Goal: Information Seeking & Learning: Understand process/instructions

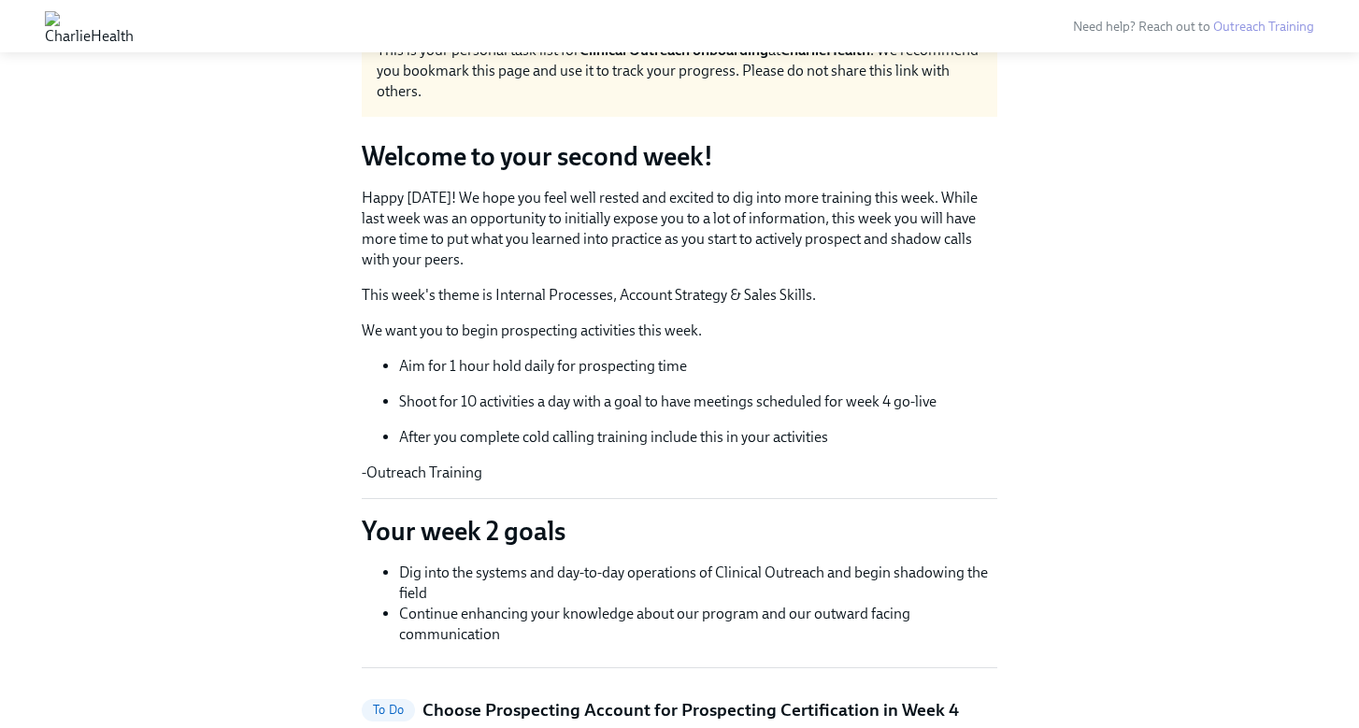
scroll to position [143, 0]
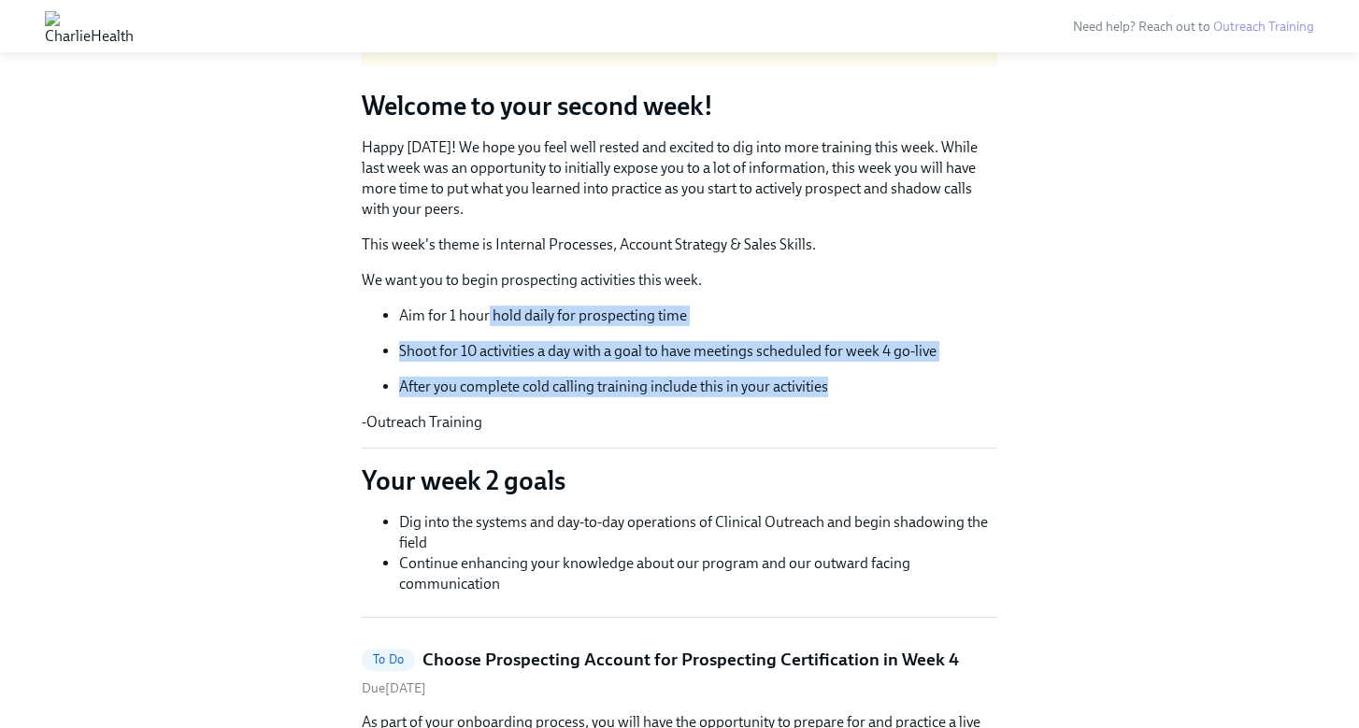
drag, startPoint x: 490, startPoint y: 313, endPoint x: 964, endPoint y: 395, distance: 481.7
click at [964, 395] on ul "Aim for 1 hour hold daily for prospecting time Shoot for 10 activities a day wi…" at bounding box center [679, 352] width 635 height 92
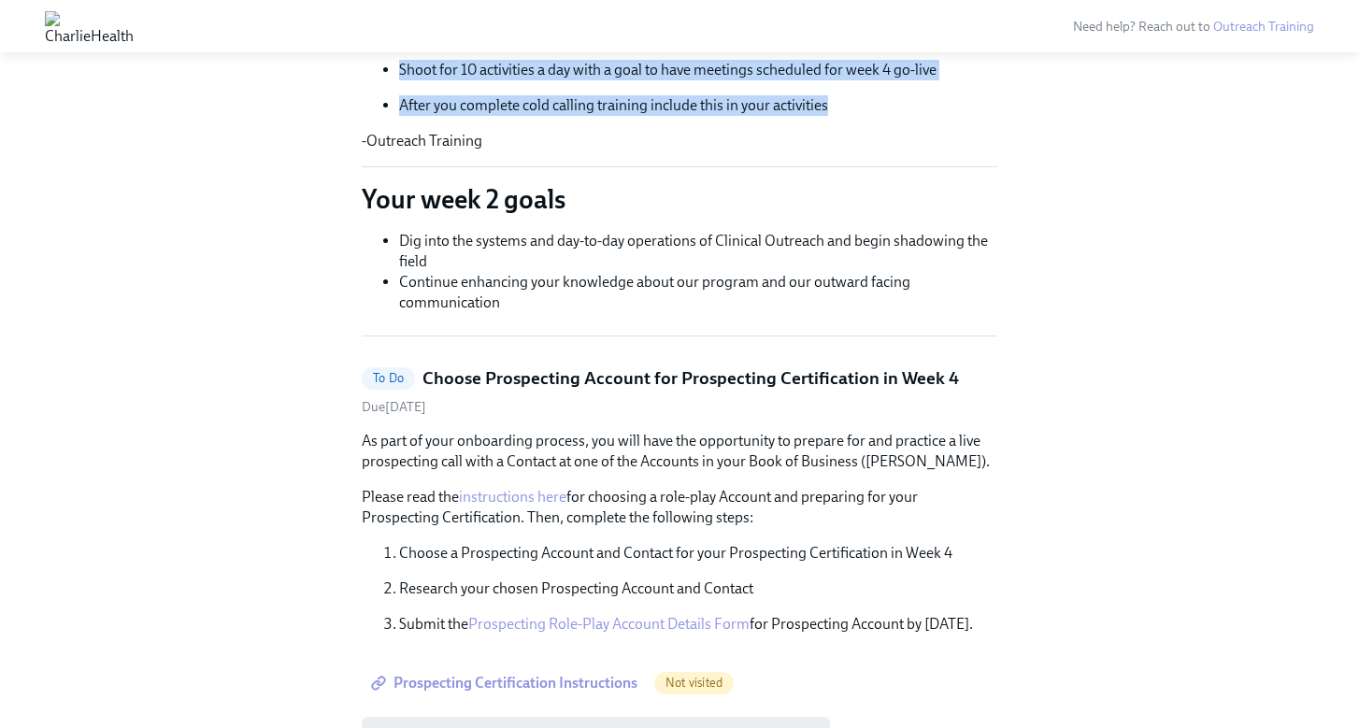
scroll to position [423, 0]
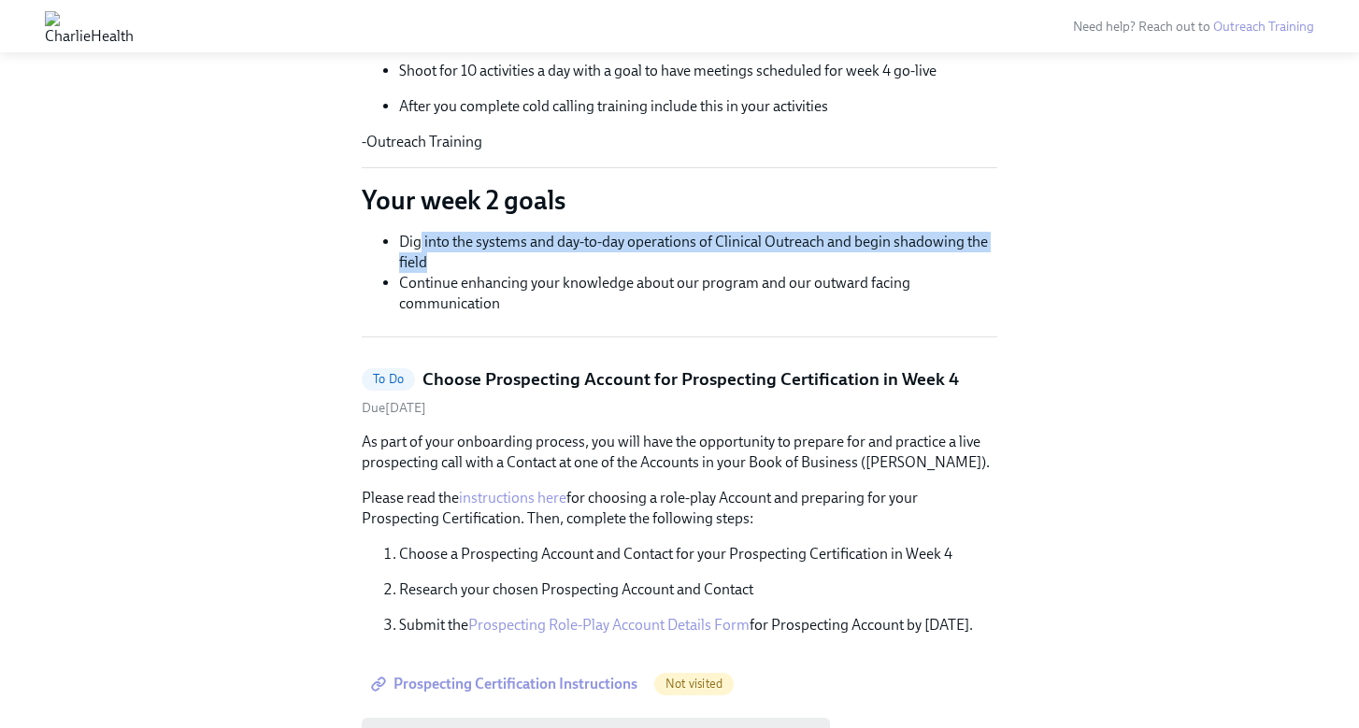
drag, startPoint x: 421, startPoint y: 246, endPoint x: 496, endPoint y: 269, distance: 78.3
click at [496, 269] on li "Dig into the systems and day-to-day operations of Clinical Outreach and begin s…" at bounding box center [698, 252] width 598 height 41
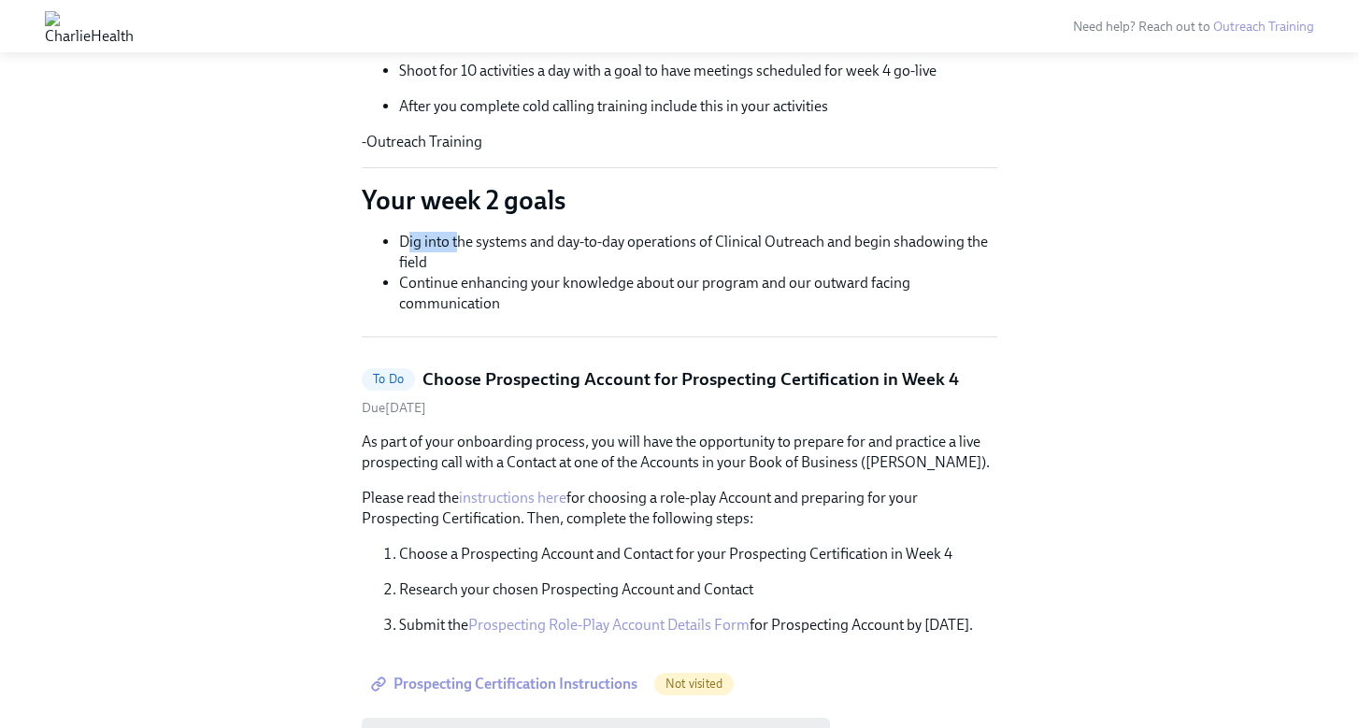
drag, startPoint x: 427, startPoint y: 236, endPoint x: 459, endPoint y: 237, distance: 31.8
click at [459, 237] on li "Dig into the systems and day-to-day operations of Clinical Outreach and begin s…" at bounding box center [698, 252] width 598 height 41
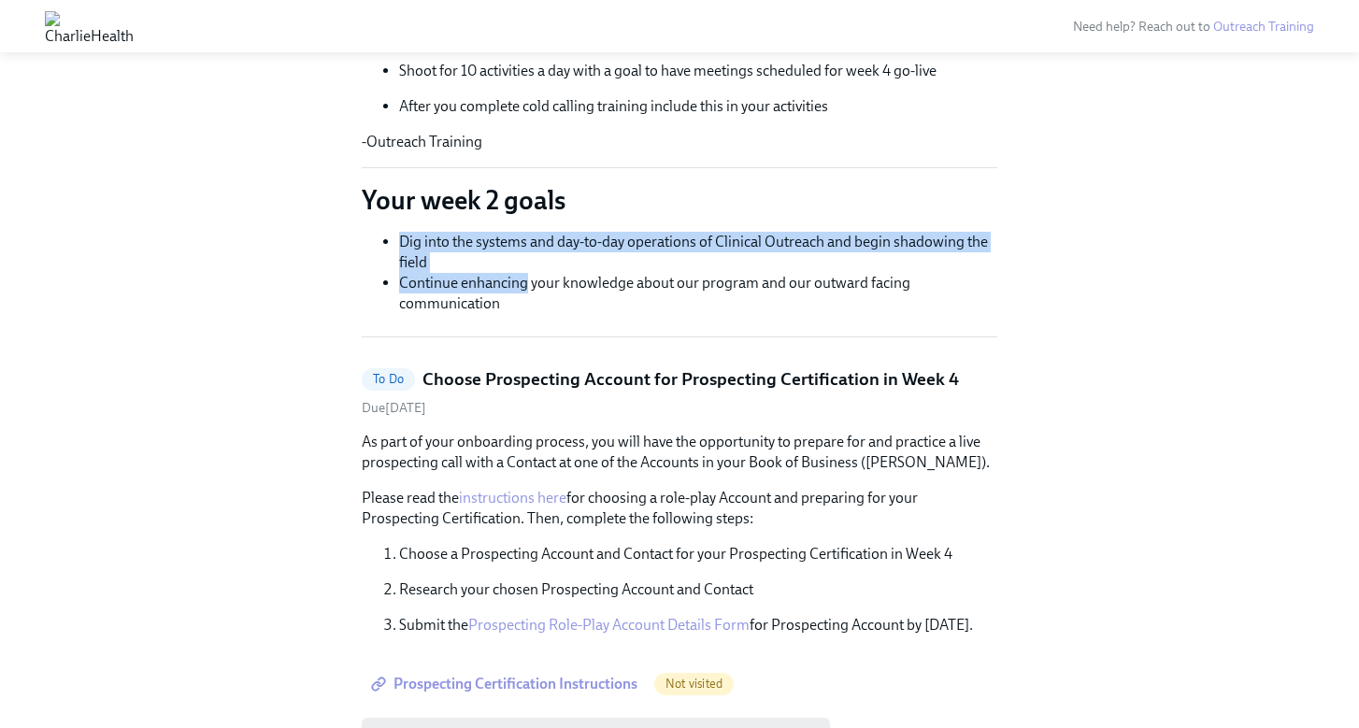
drag, startPoint x: 402, startPoint y: 240, endPoint x: 530, endPoint y: 298, distance: 140.5
click at [529, 297] on ul "Dig into the systems and day-to-day operations of Clinical Outreach and begin s…" at bounding box center [679, 273] width 635 height 82
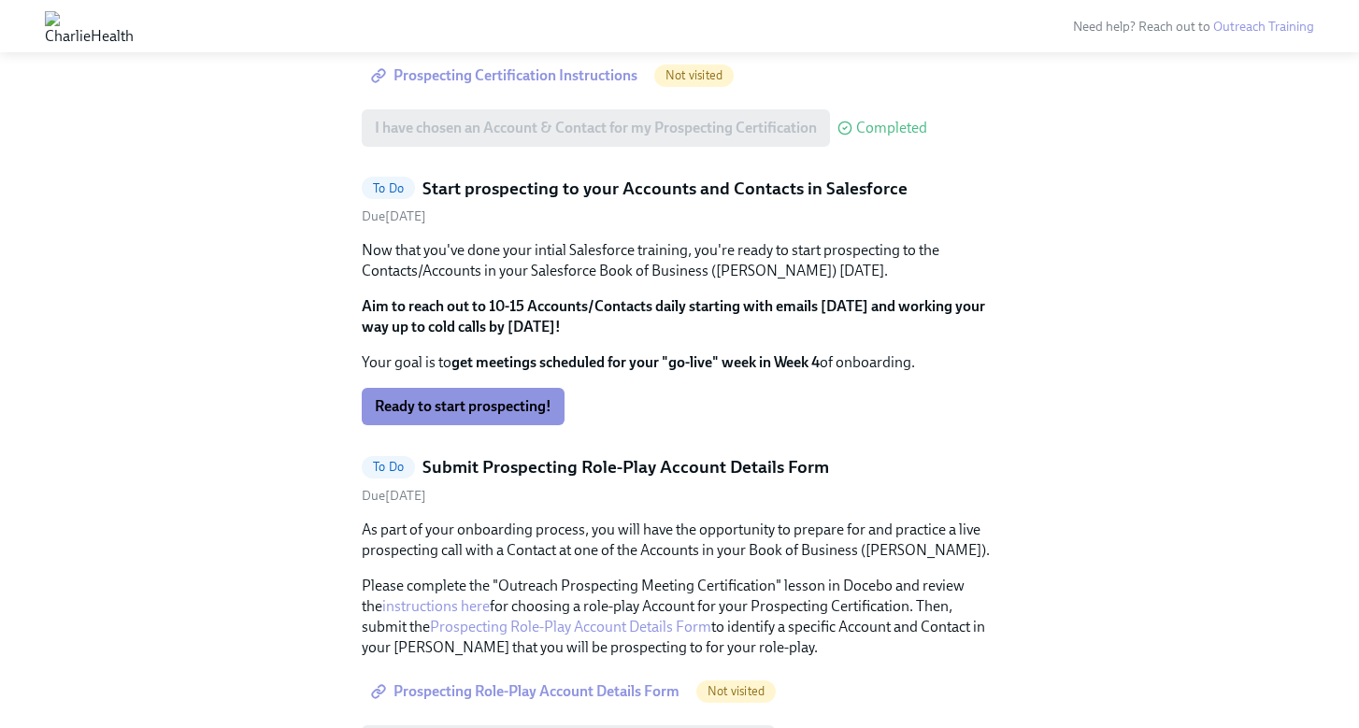
scroll to position [1005, 0]
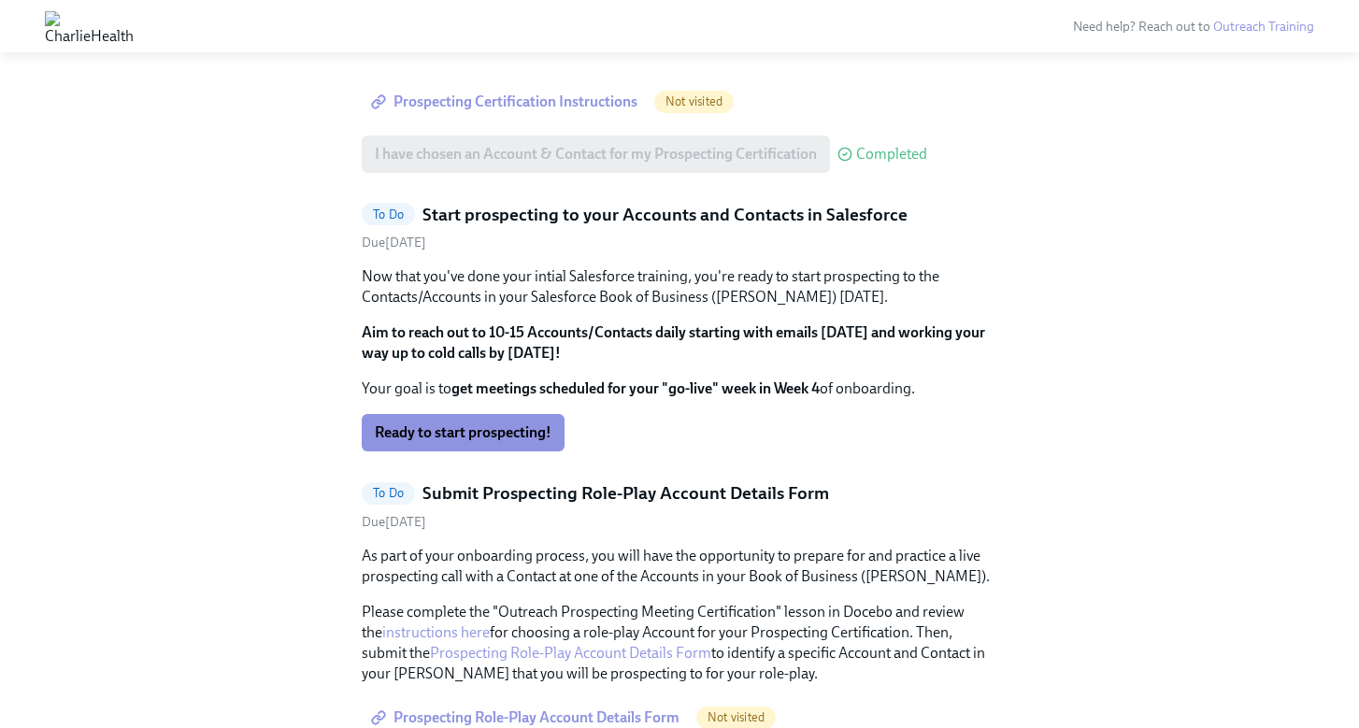
drag, startPoint x: 538, startPoint y: 332, endPoint x: 672, endPoint y: 353, distance: 135.3
click at [672, 353] on p "Aim to reach out to 10-15 Accounts/Contacts daily starting with emails [DATE] a…" at bounding box center [679, 342] width 635 height 41
click at [515, 444] on button "Ready to start prospecting!" at bounding box center [463, 432] width 203 height 37
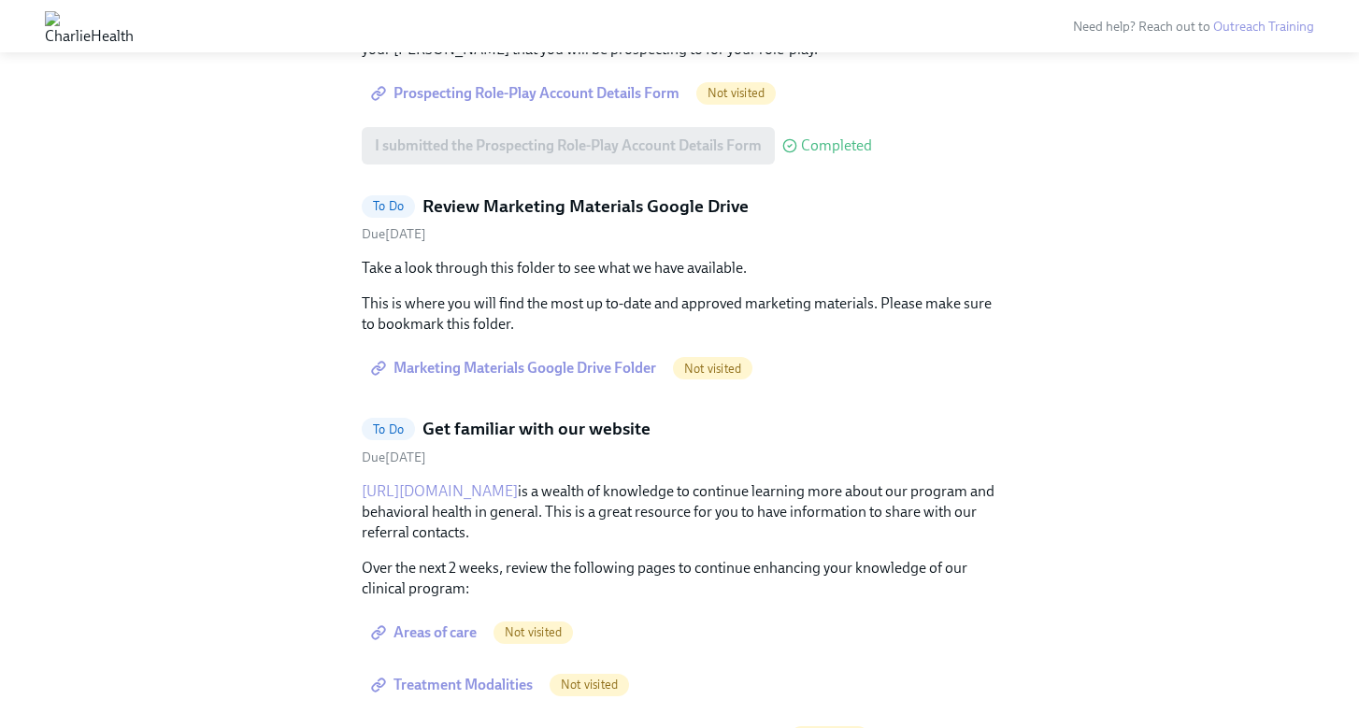
scroll to position [1617, 0]
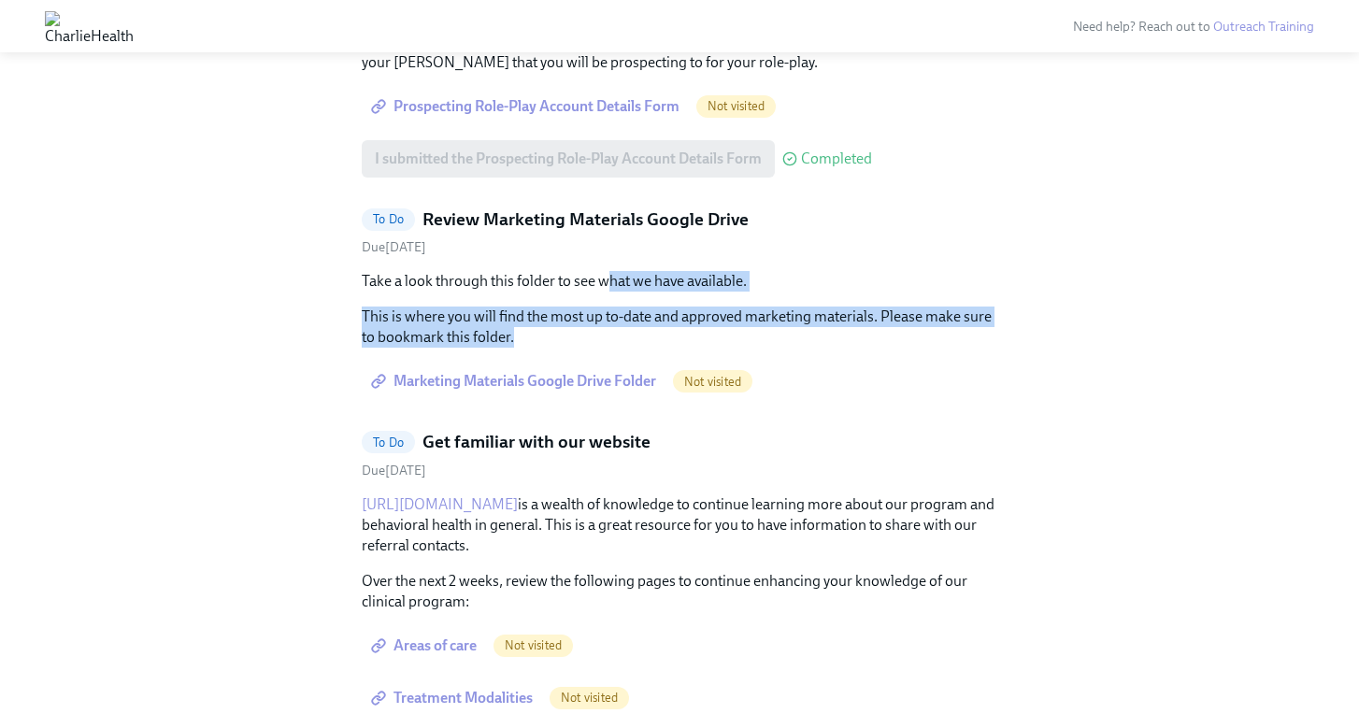
drag, startPoint x: 603, startPoint y: 285, endPoint x: 692, endPoint y: 350, distance: 111.0
click at [692, 350] on div "Take a look through this folder to see what we have available. This is where yo…" at bounding box center [679, 335] width 635 height 129
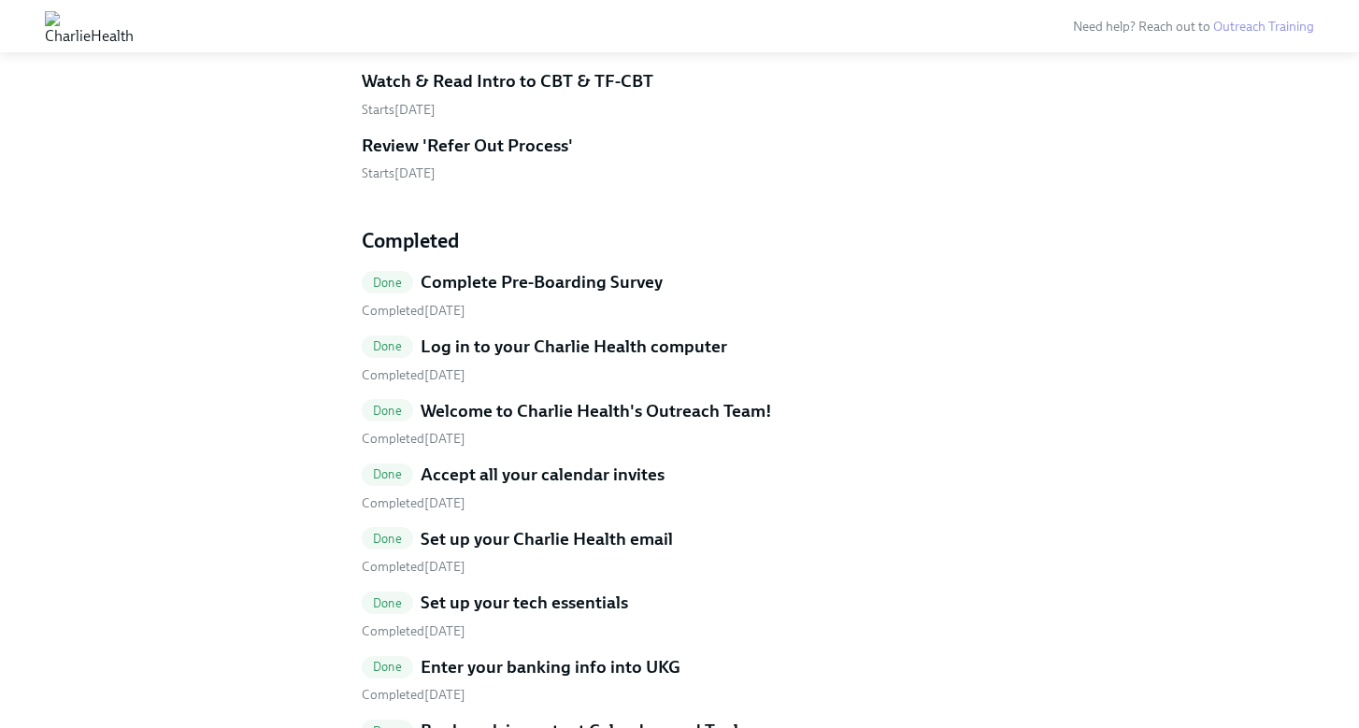
scroll to position [2820, 0]
